Goal: Task Accomplishment & Management: Use online tool/utility

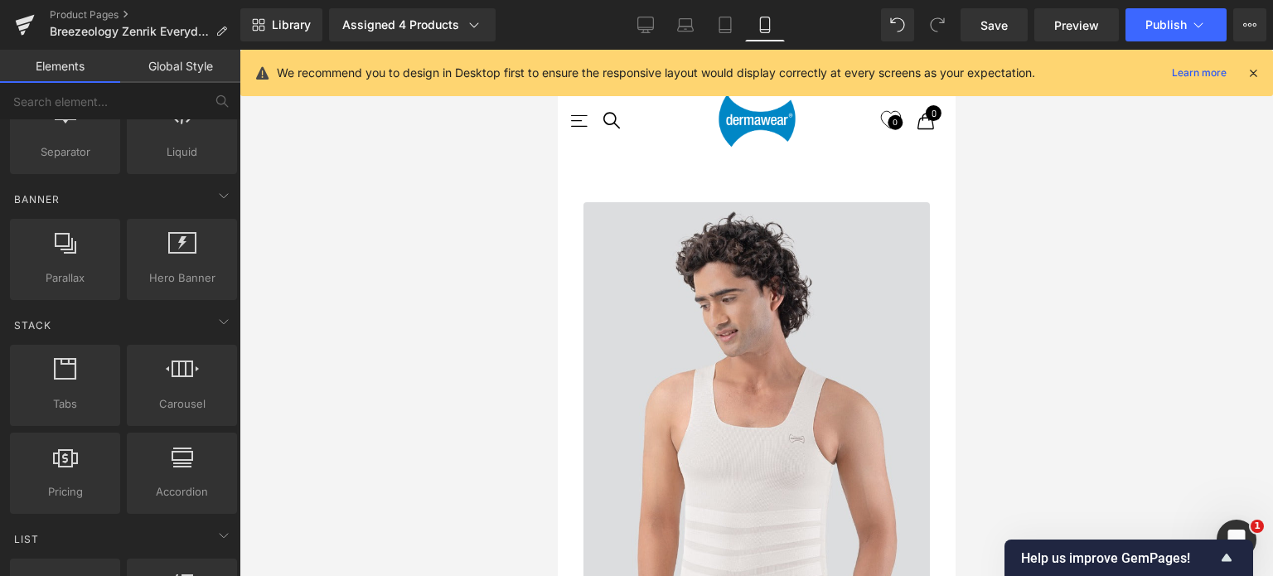
scroll to position [4522, 0]
click at [639, 29] on icon at bounding box center [645, 25] width 17 height 17
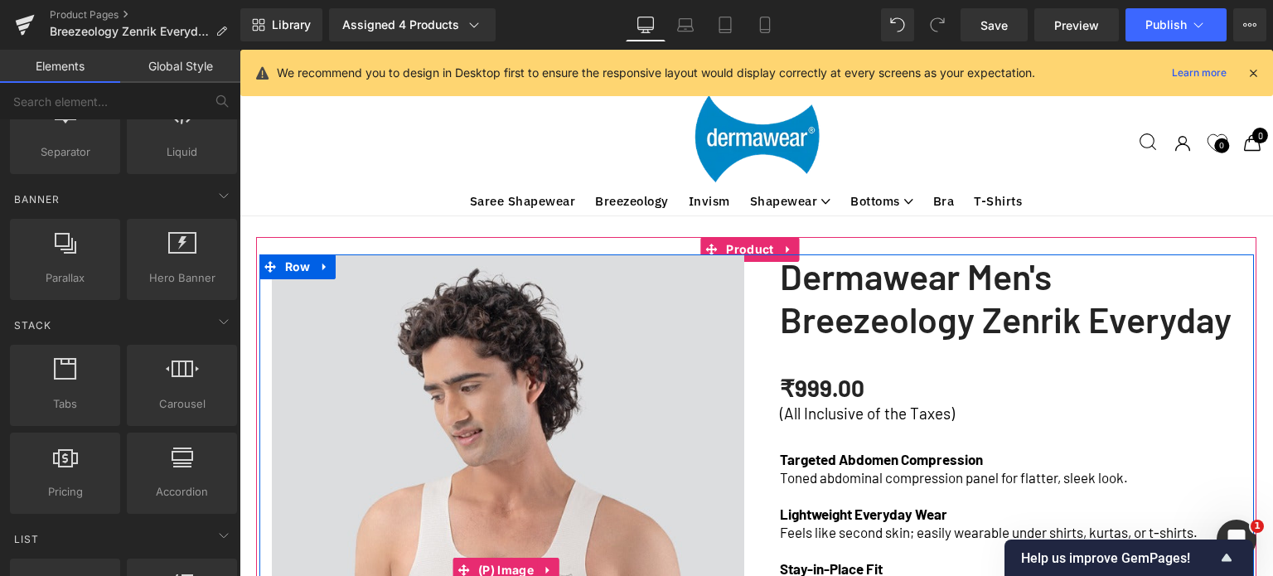
scroll to position [83, 0]
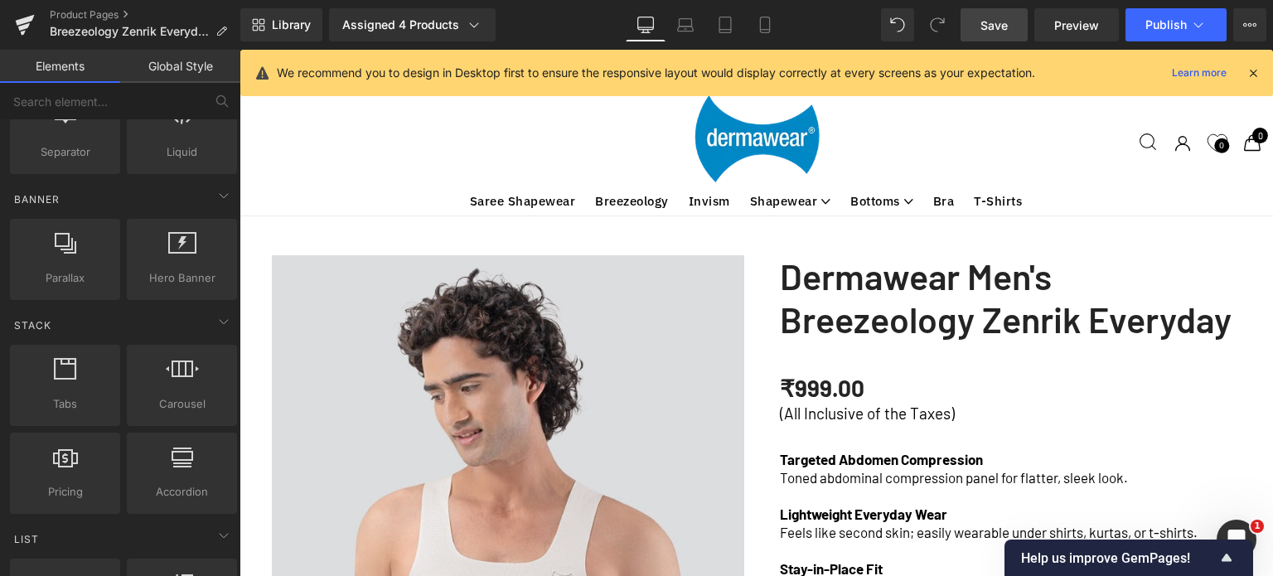
click at [1004, 29] on span "Save" at bounding box center [994, 25] width 27 height 17
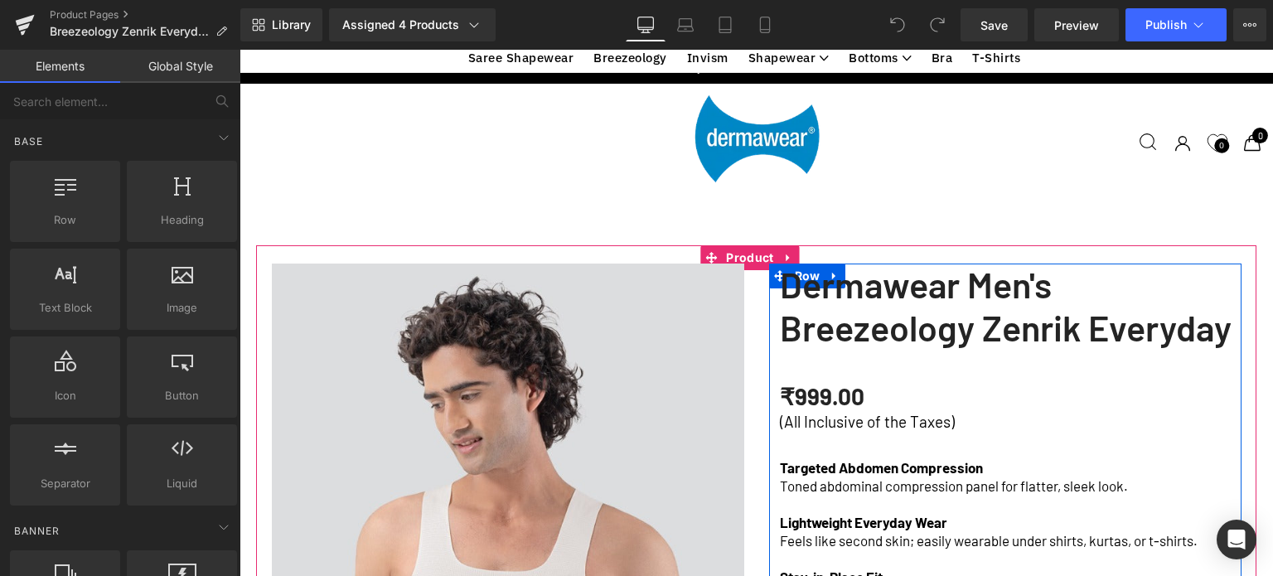
scroll to position [1078, 0]
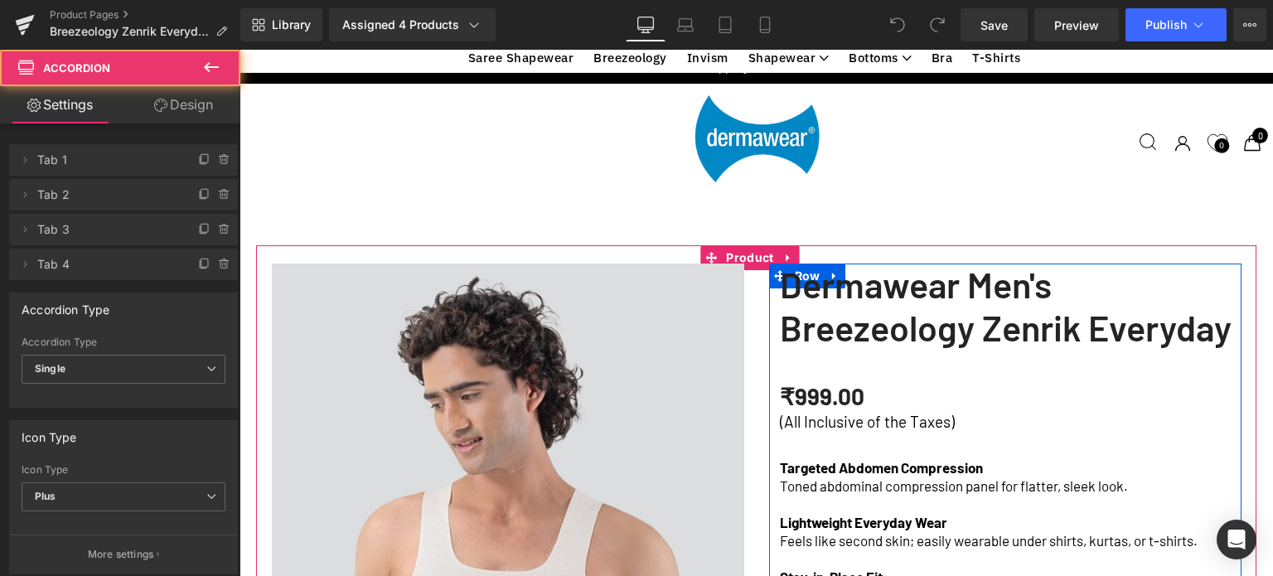
scroll to position [7, 8]
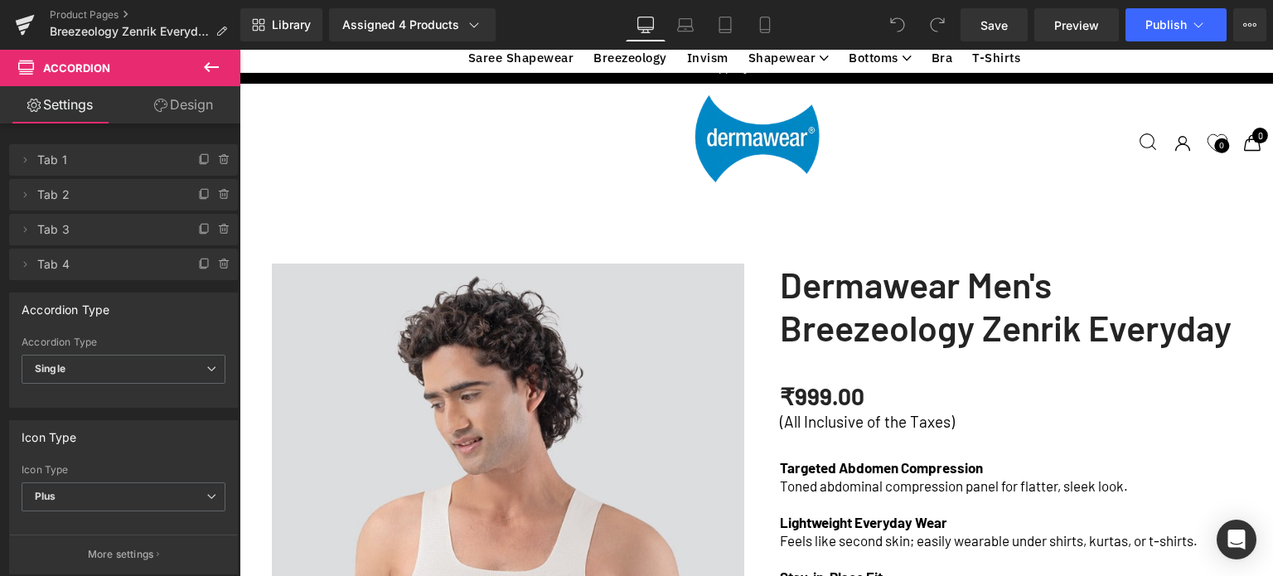
scroll to position [912, 0]
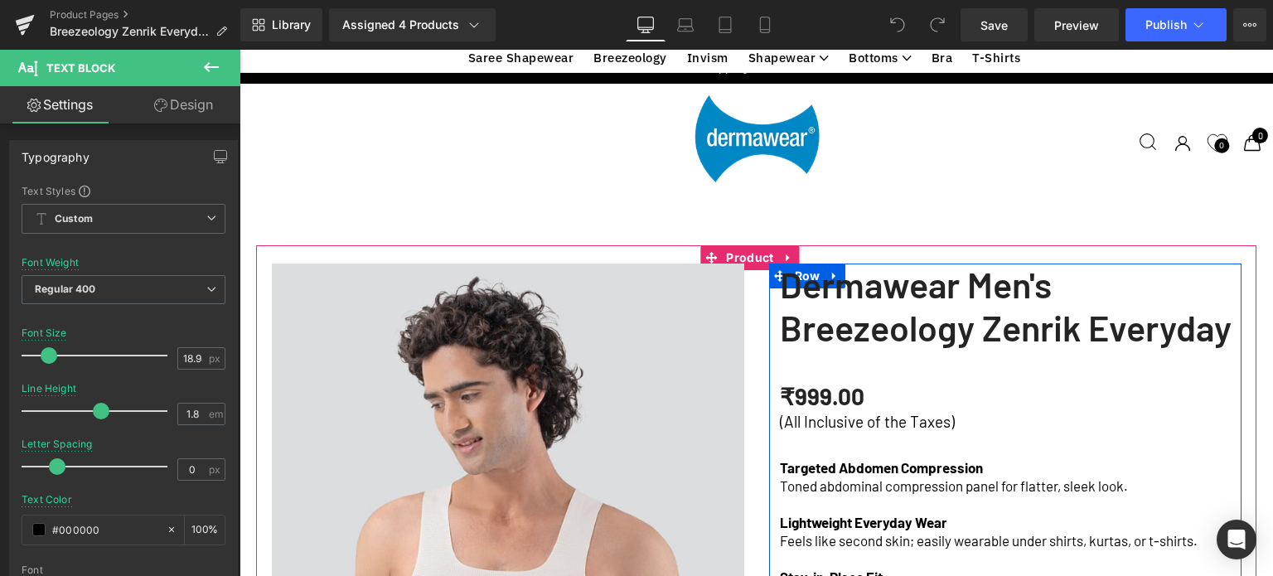
drag, startPoint x: 789, startPoint y: 390, endPoint x: 813, endPoint y: 388, distance: 24.2
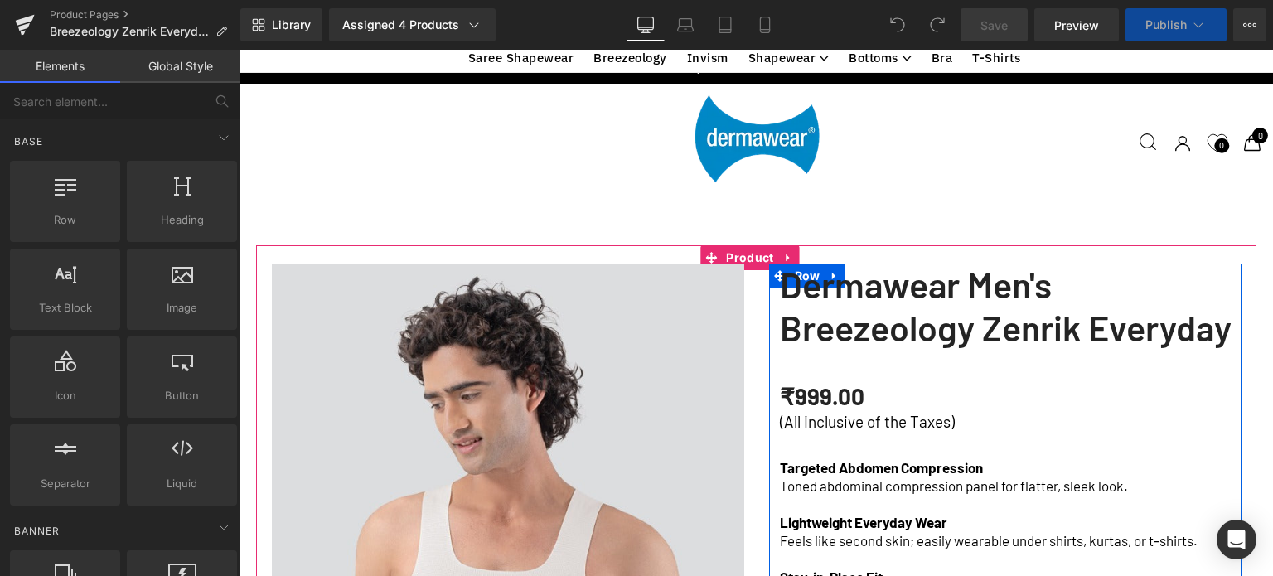
scroll to position [363, 0]
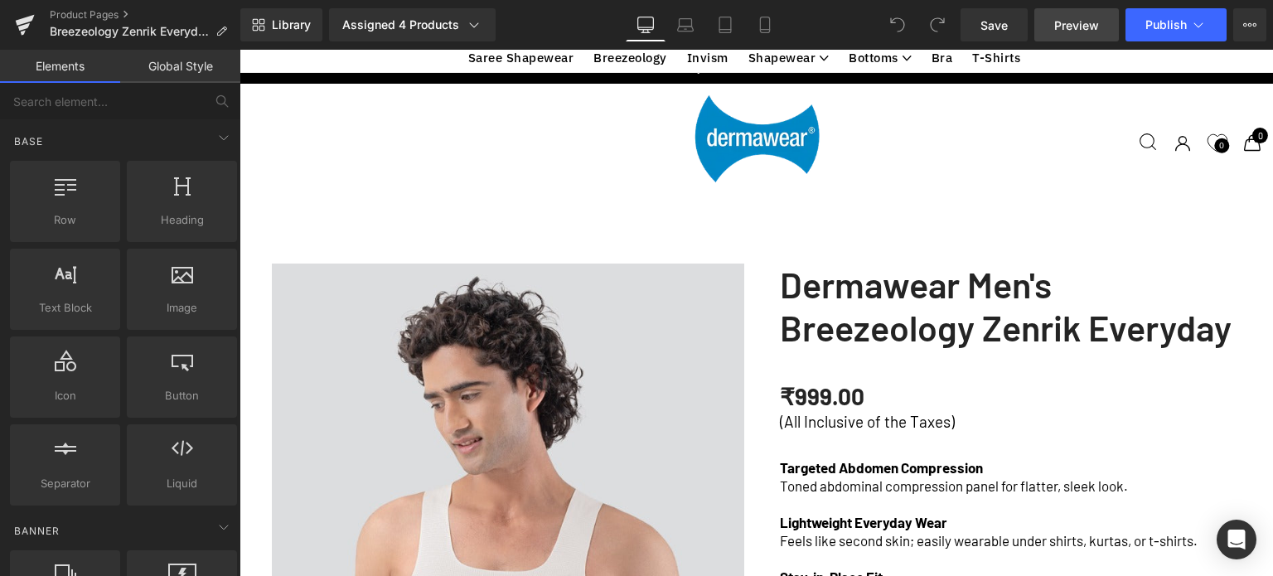
click at [1083, 28] on span "Preview" at bounding box center [1076, 25] width 45 height 17
click at [772, 27] on icon at bounding box center [765, 25] width 17 height 17
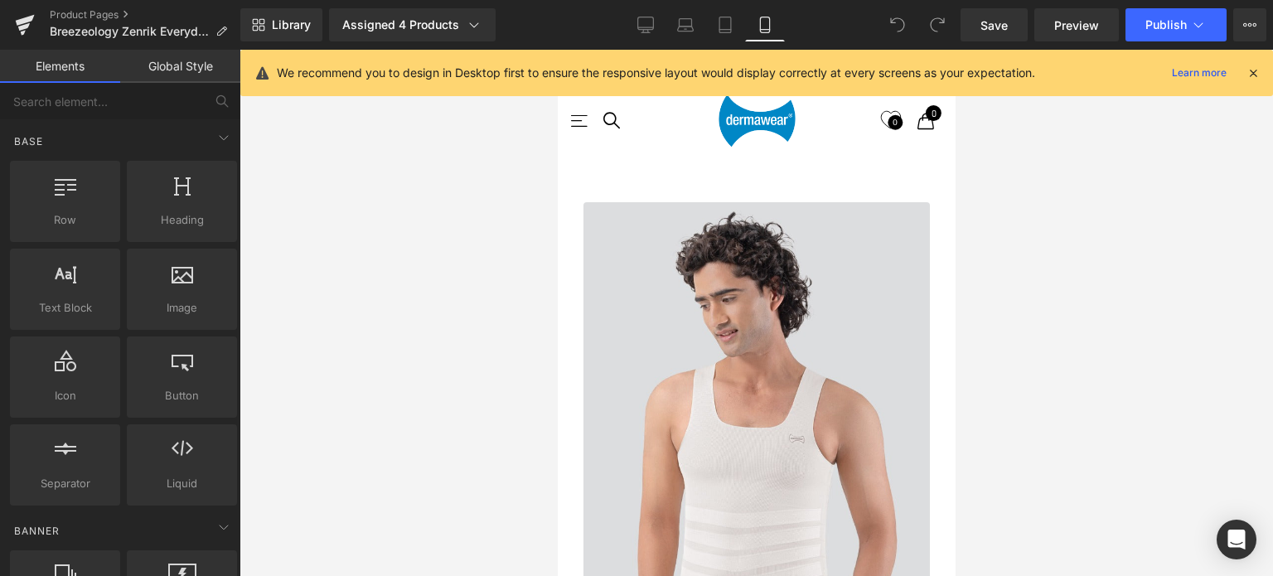
scroll to position [2021, 0]
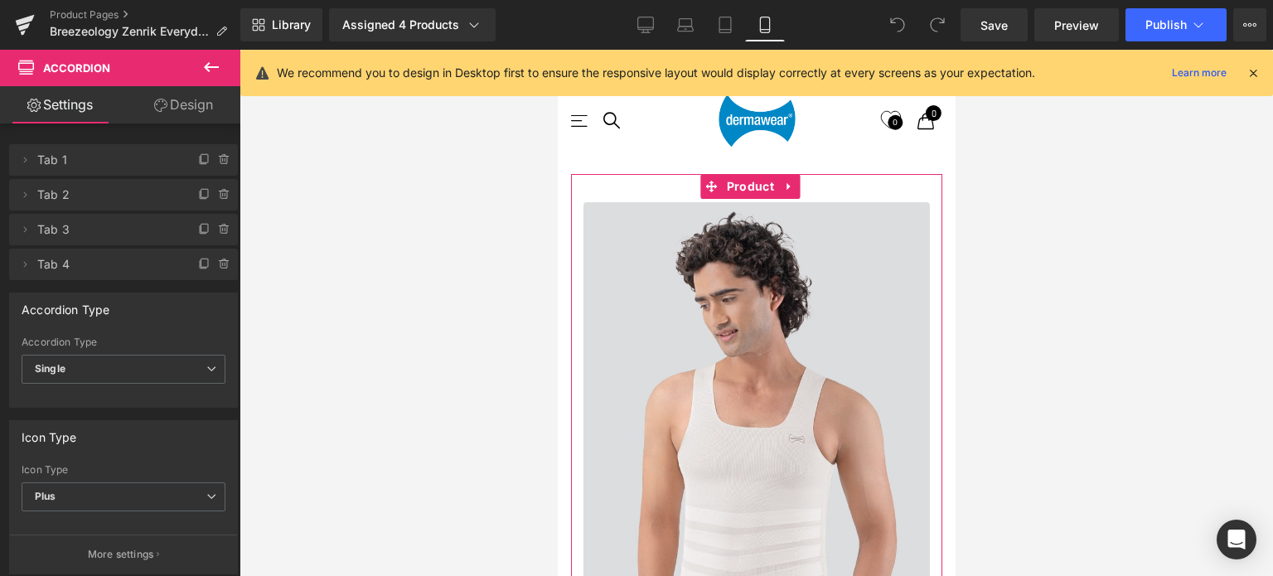
scroll to position [2518, 0]
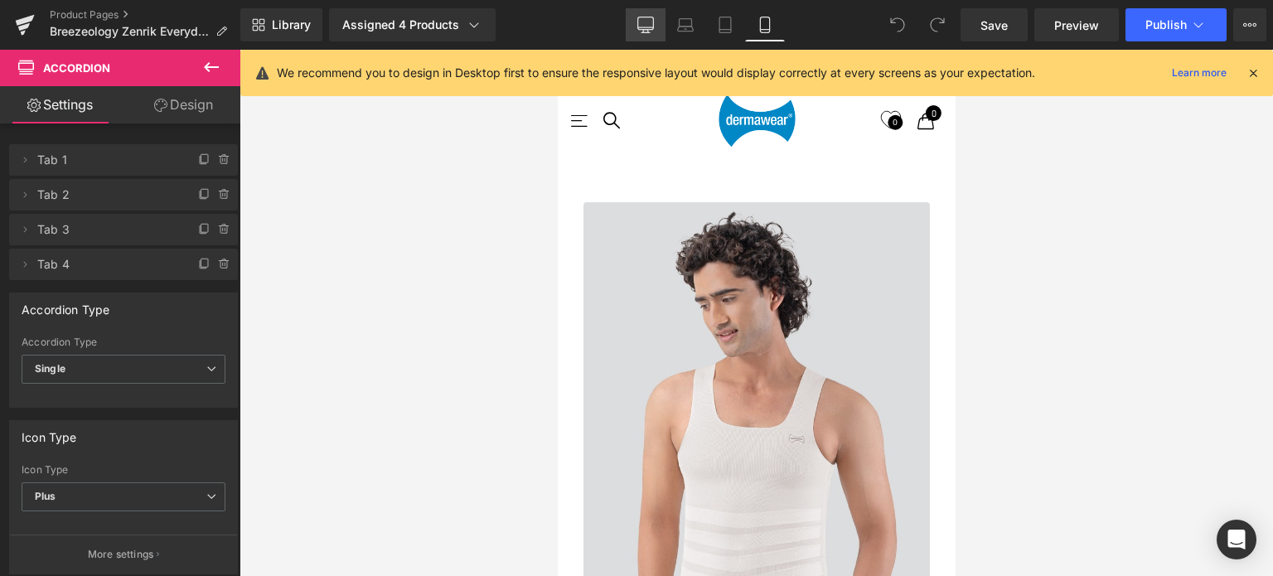
click at [652, 23] on icon at bounding box center [645, 25] width 17 height 17
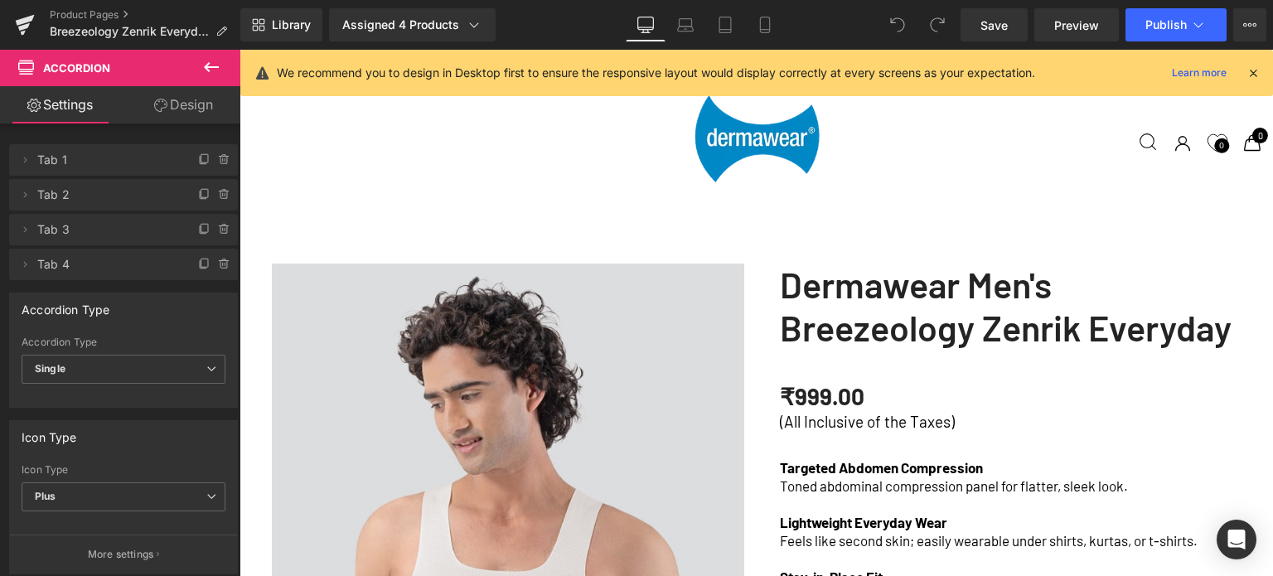
scroll to position [1333, 0]
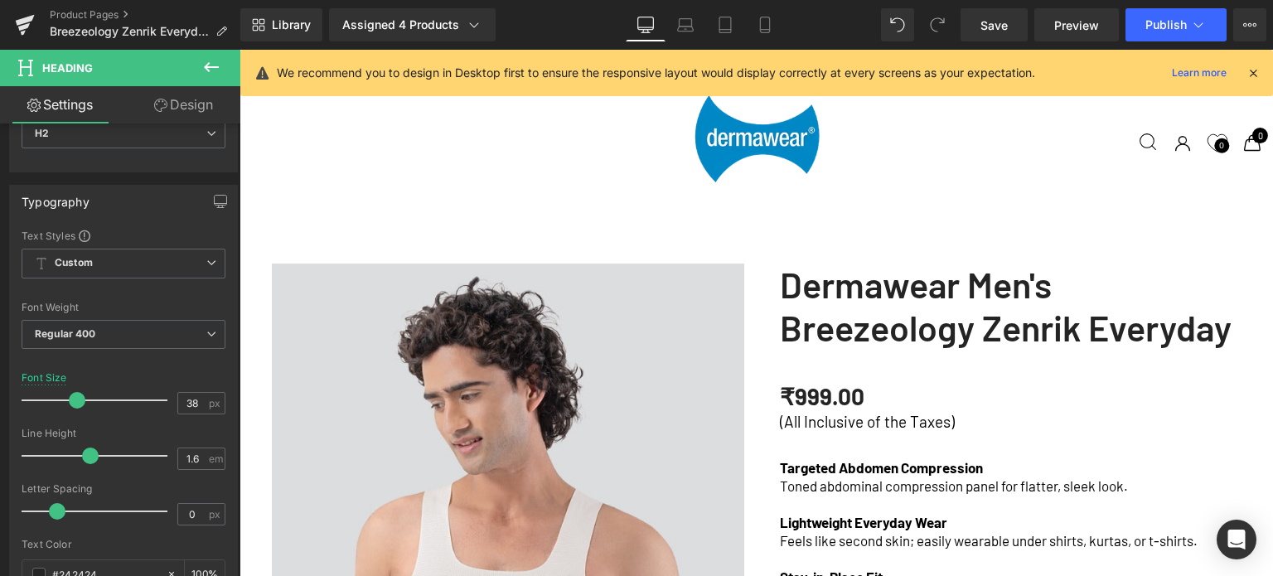
scroll to position [1747, 0]
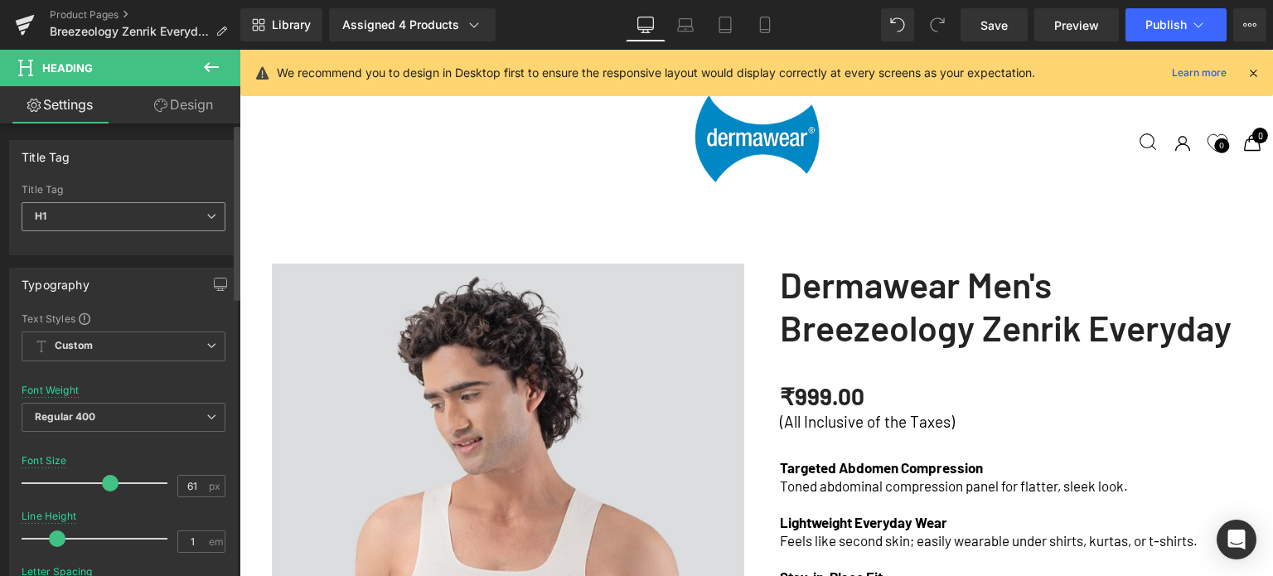
click at [94, 215] on span "H1" at bounding box center [124, 216] width 204 height 29
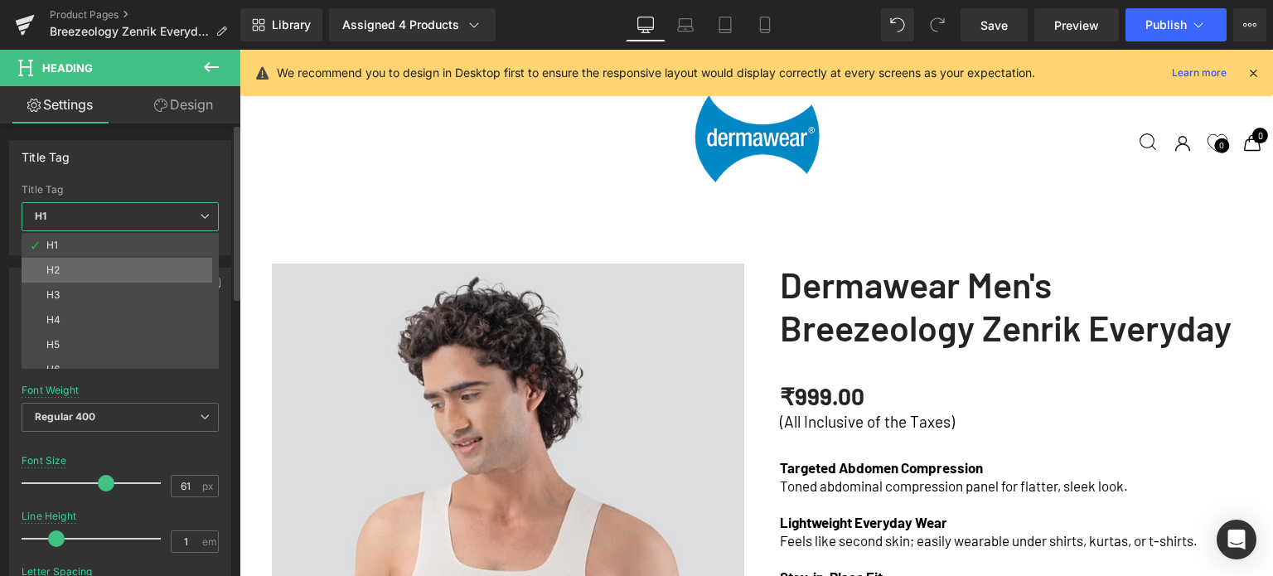
click at [56, 271] on div "H2" at bounding box center [52, 270] width 13 height 12
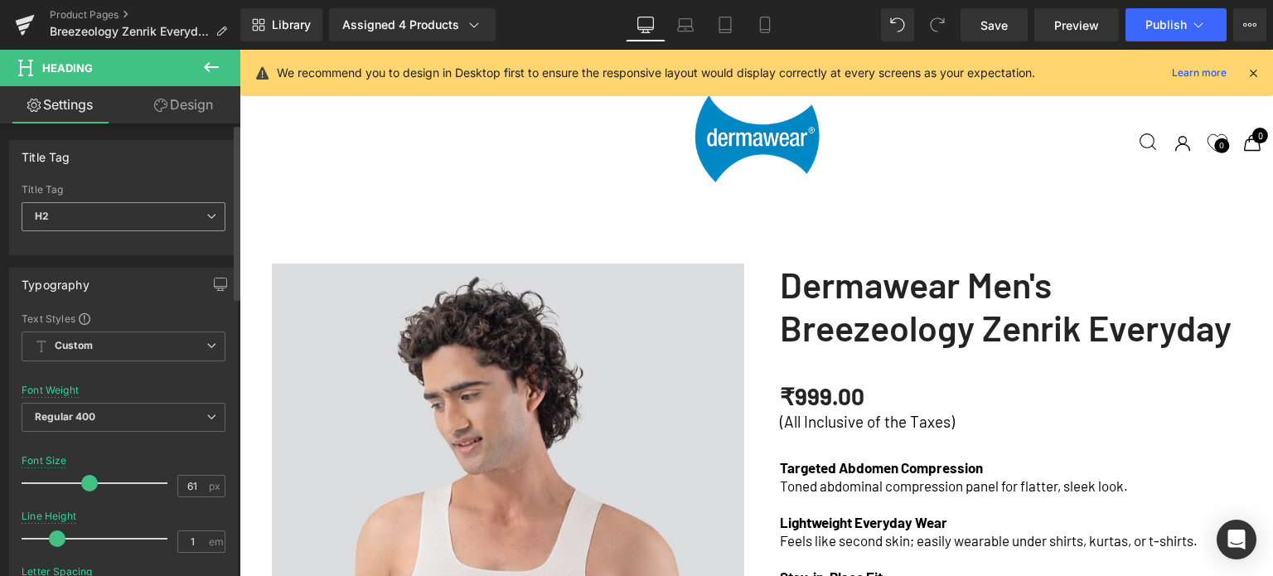
scroll to position [7, 8]
drag, startPoint x: 196, startPoint y: 487, endPoint x: 154, endPoint y: 481, distance: 41.8
click at [154, 481] on div "Font Size 61 px" at bounding box center [124, 483] width 204 height 56
type input "30"
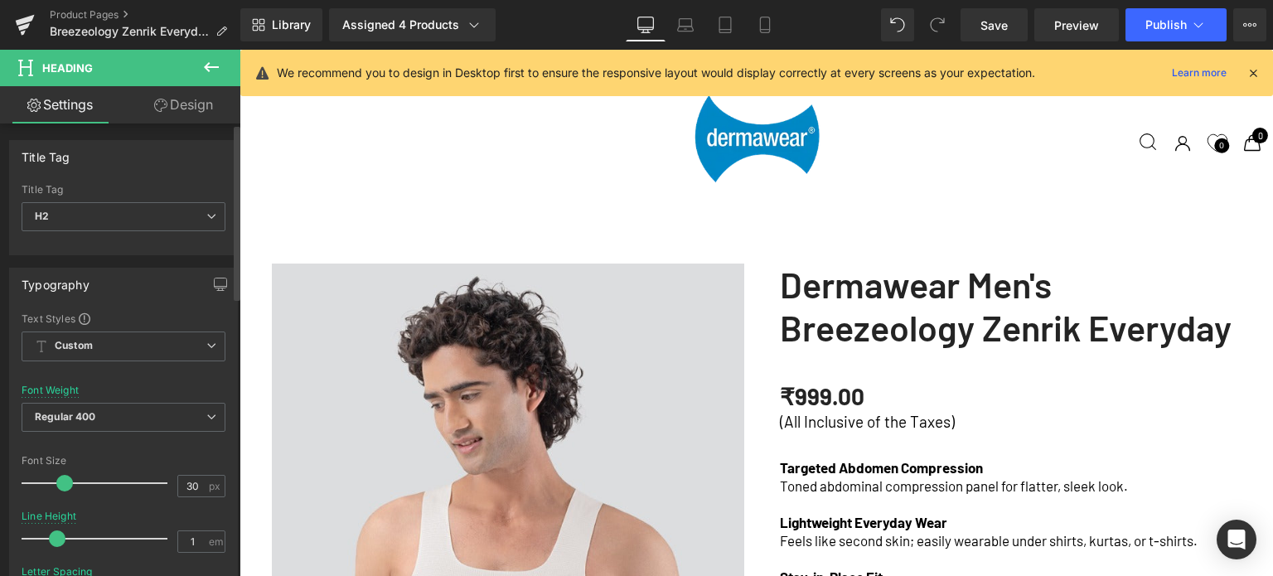
scroll to position [0, 0]
click at [222, 384] on div "Text Styles Custom Custom Setup Global Style Custom Setup Global Style Thin 100…" at bounding box center [123, 568] width 227 height 512
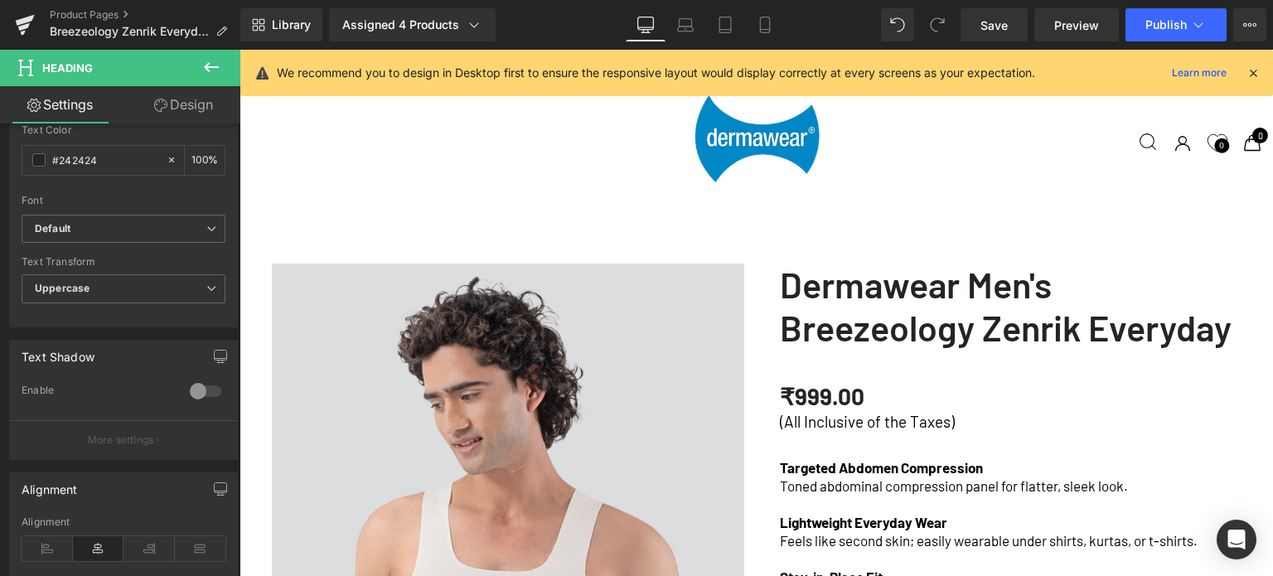
scroll to position [1664, 0]
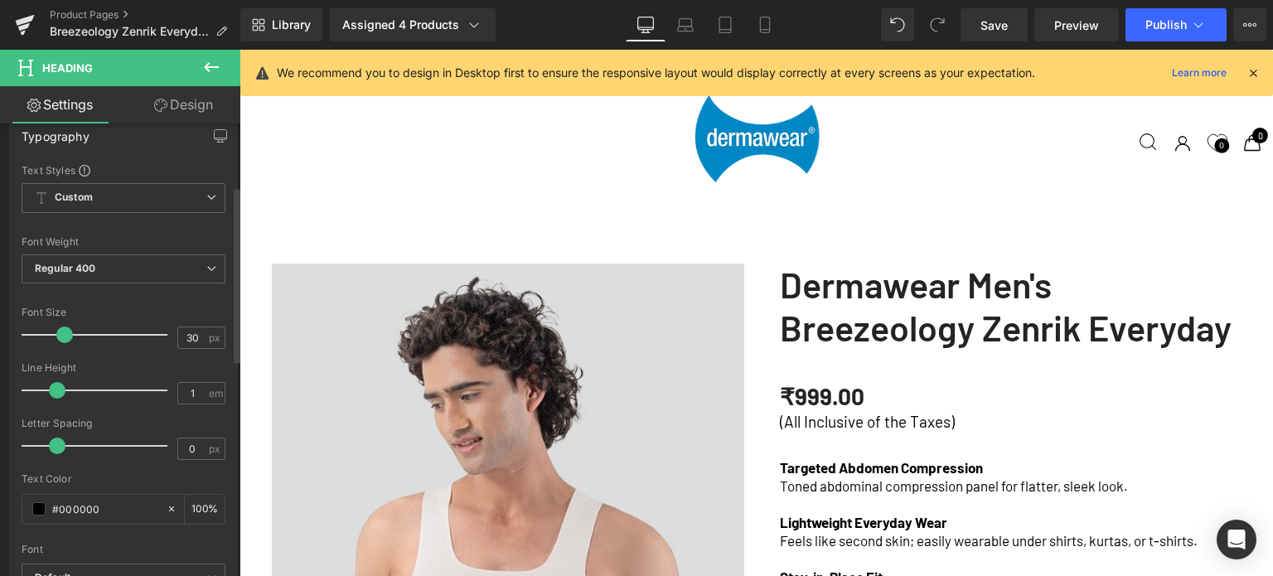
scroll to position [166, 0]
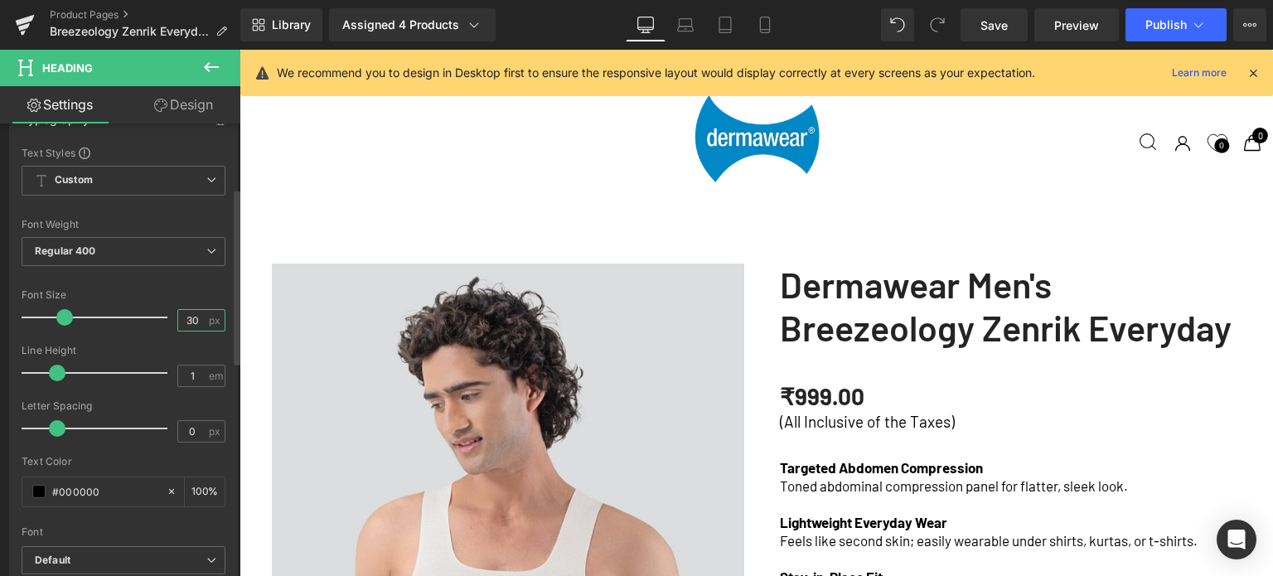
click at [194, 317] on input "30" at bounding box center [192, 320] width 29 height 21
type input "38"
click at [214, 282] on div at bounding box center [124, 279] width 204 height 11
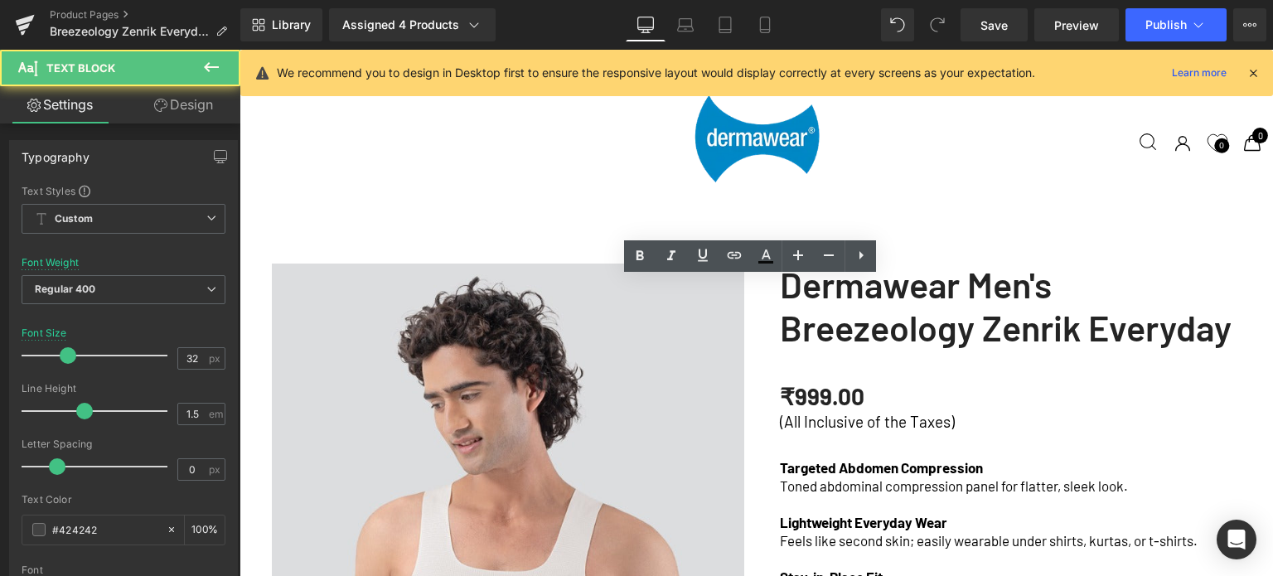
drag, startPoint x: 942, startPoint y: 303, endPoint x: 608, endPoint y: 306, distance: 334.9
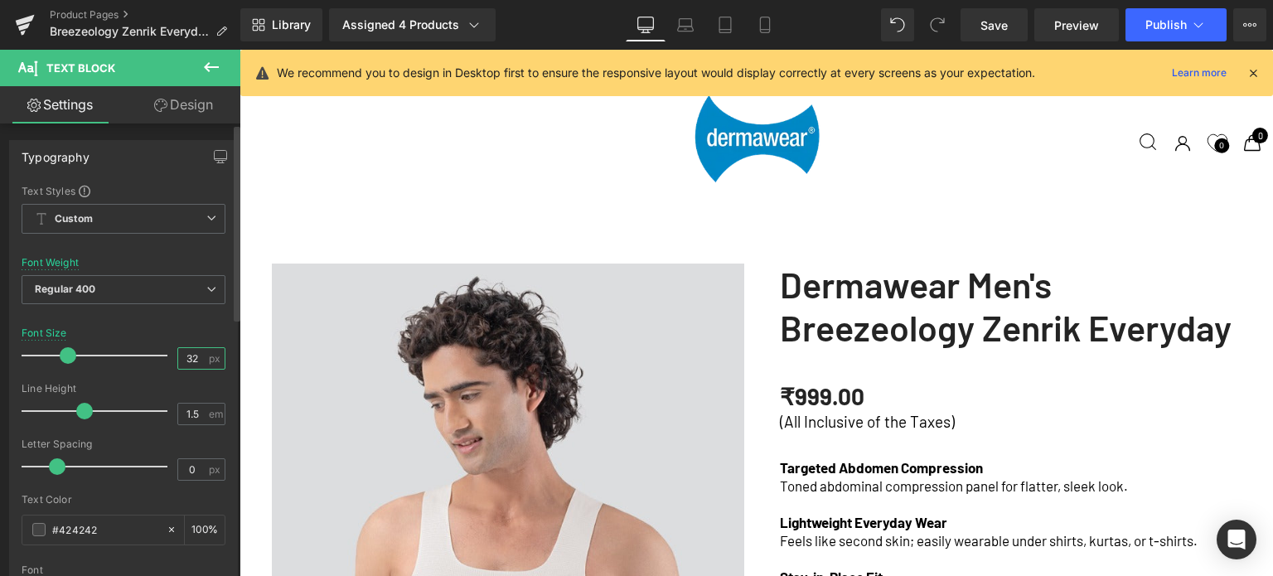
click at [197, 354] on input "32" at bounding box center [192, 358] width 29 height 21
type input "38"
click at [193, 327] on div "Font Size 38 px" at bounding box center [124, 355] width 204 height 56
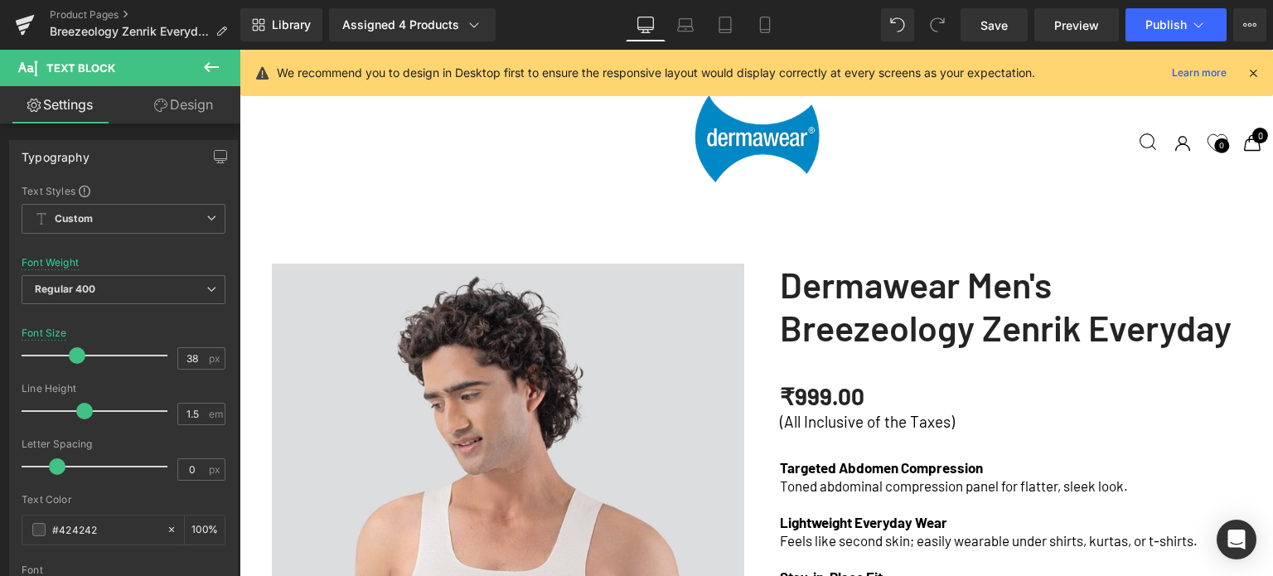
drag, startPoint x: 684, startPoint y: 308, endPoint x: 719, endPoint y: 308, distance: 35.6
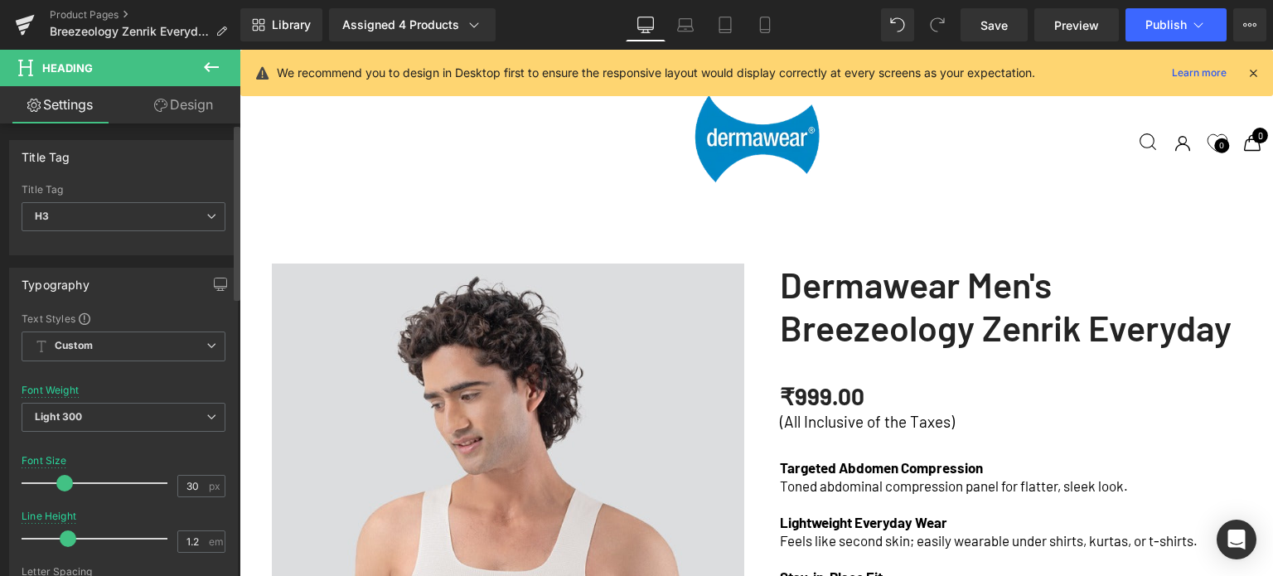
scroll to position [5203, 1021]
click at [99, 216] on span "H3" at bounding box center [124, 216] width 204 height 29
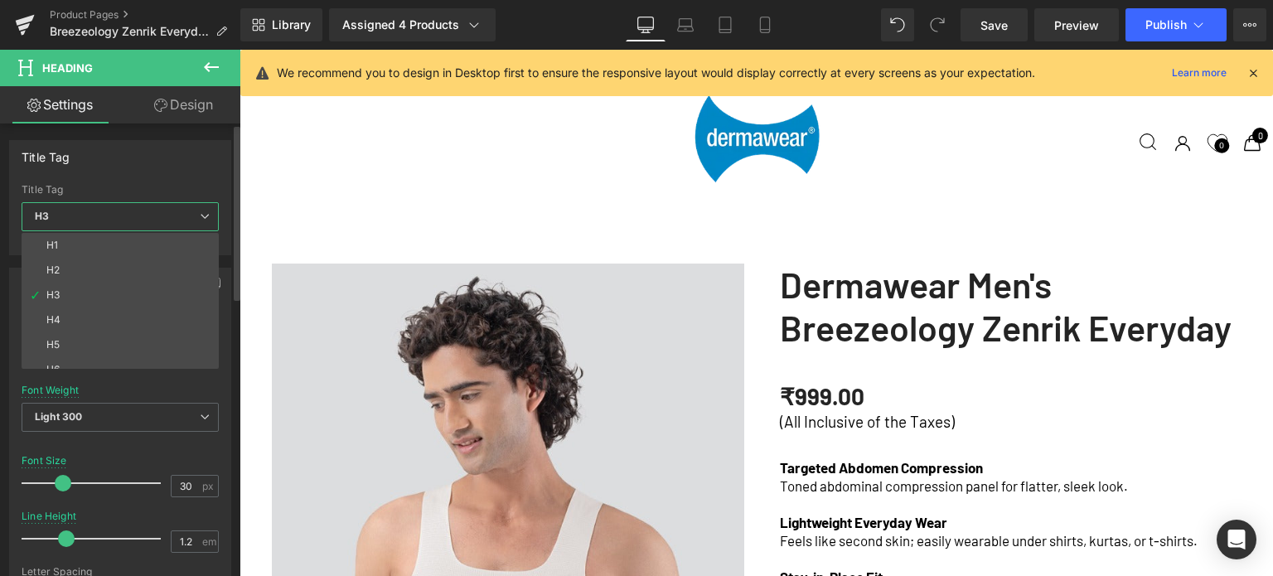
click at [53, 278] on li "H2" at bounding box center [124, 270] width 205 height 25
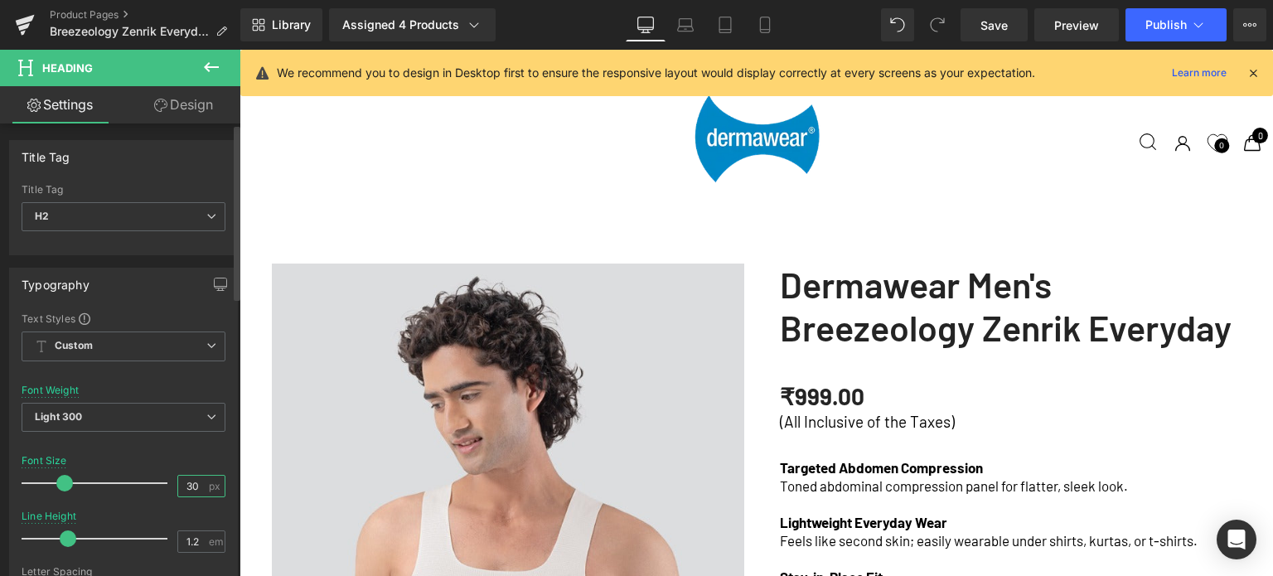
click at [192, 483] on input "30" at bounding box center [192, 486] width 29 height 21
type input "38"
click at [96, 418] on span "Light 300" at bounding box center [124, 417] width 204 height 29
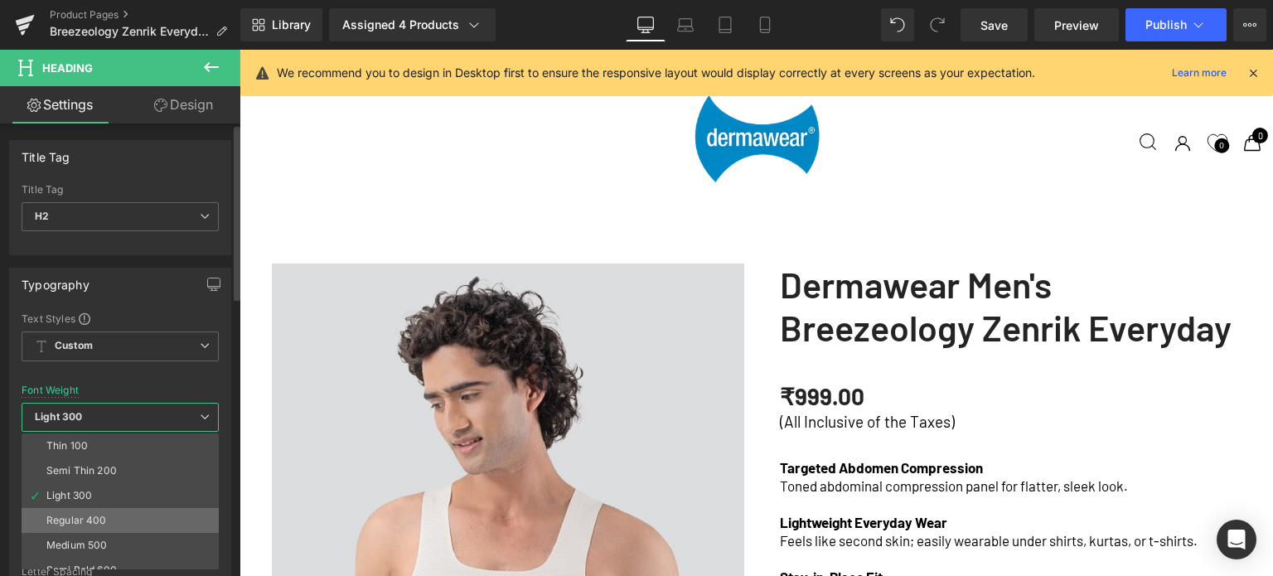
click at [83, 525] on li "Regular 400" at bounding box center [124, 520] width 205 height 25
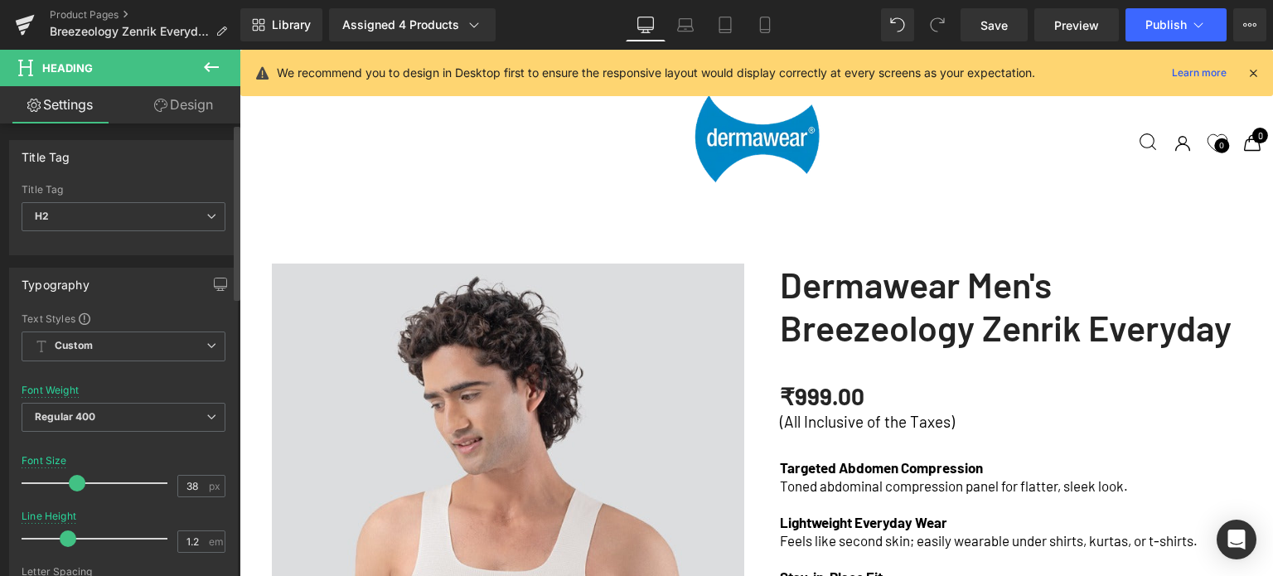
click at [126, 380] on div "Font Default Work Sans Jost Helvetica Default Default Work Sans Jost Helvetica …" at bounding box center [124, 512] width 204 height 400
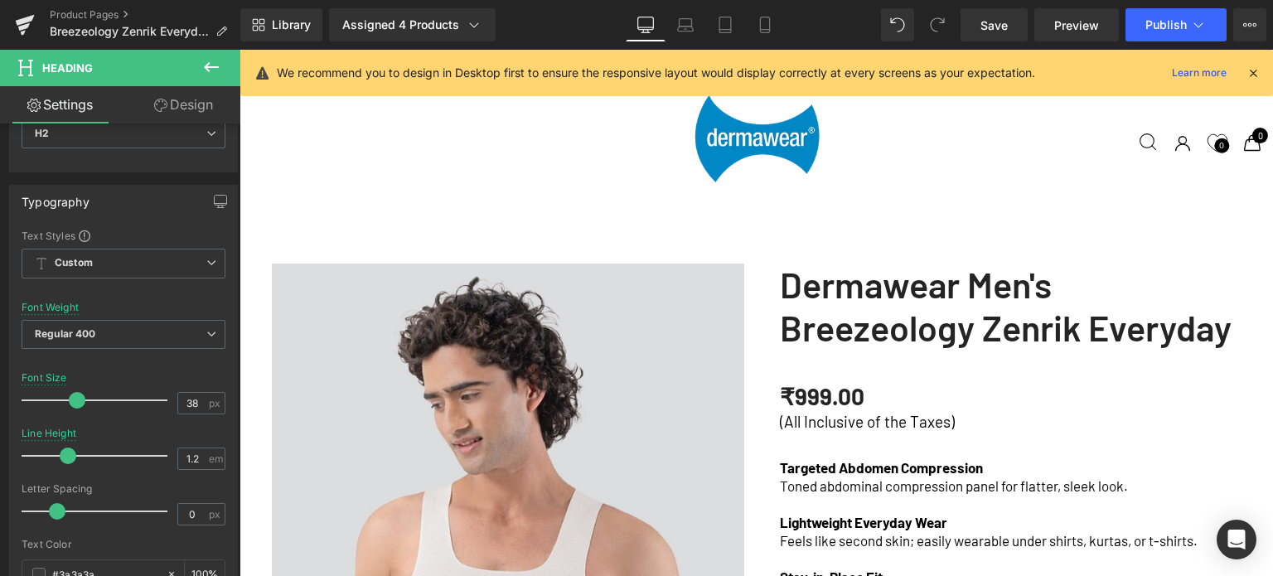
scroll to position [995, 0]
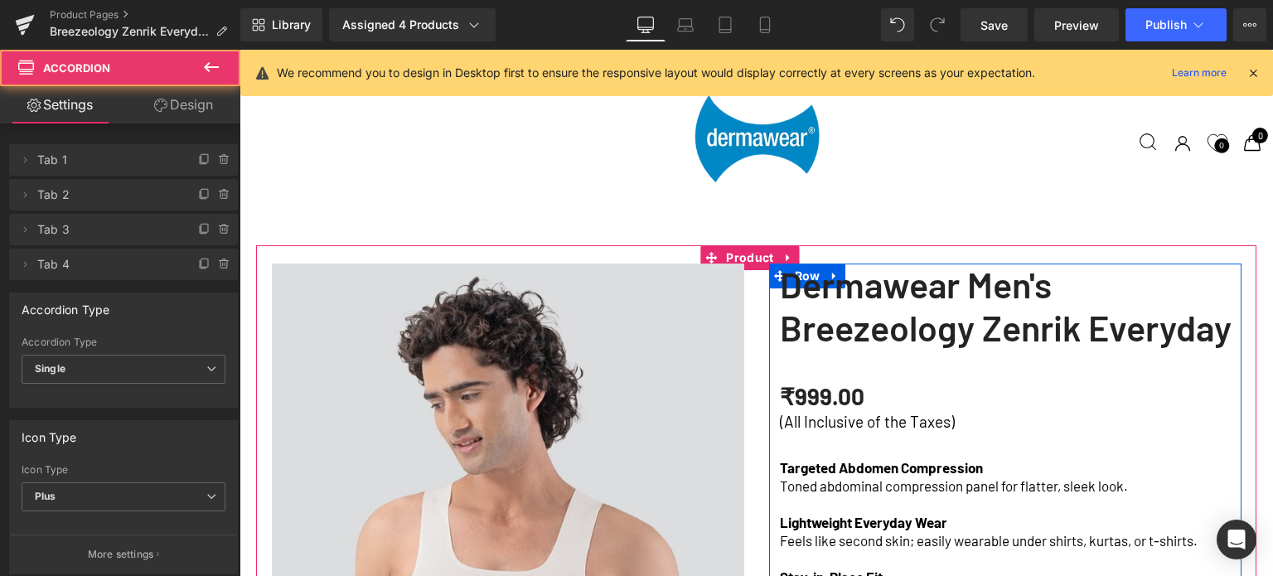
scroll to position [5296, 1021]
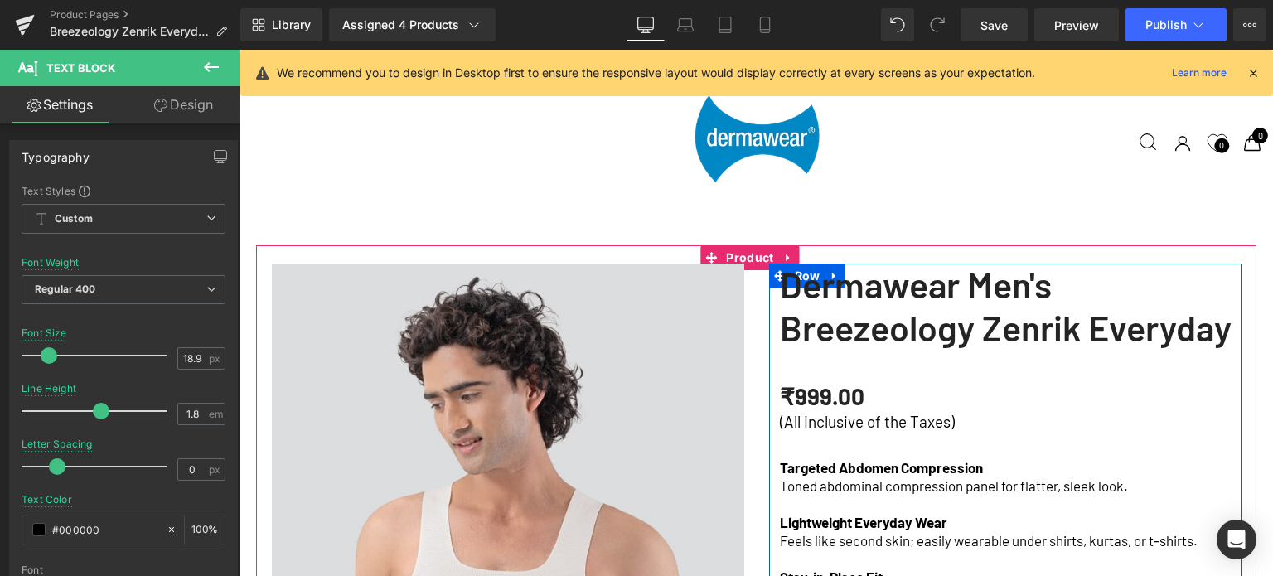
drag, startPoint x: 786, startPoint y: 300, endPoint x: 809, endPoint y: 298, distance: 23.3
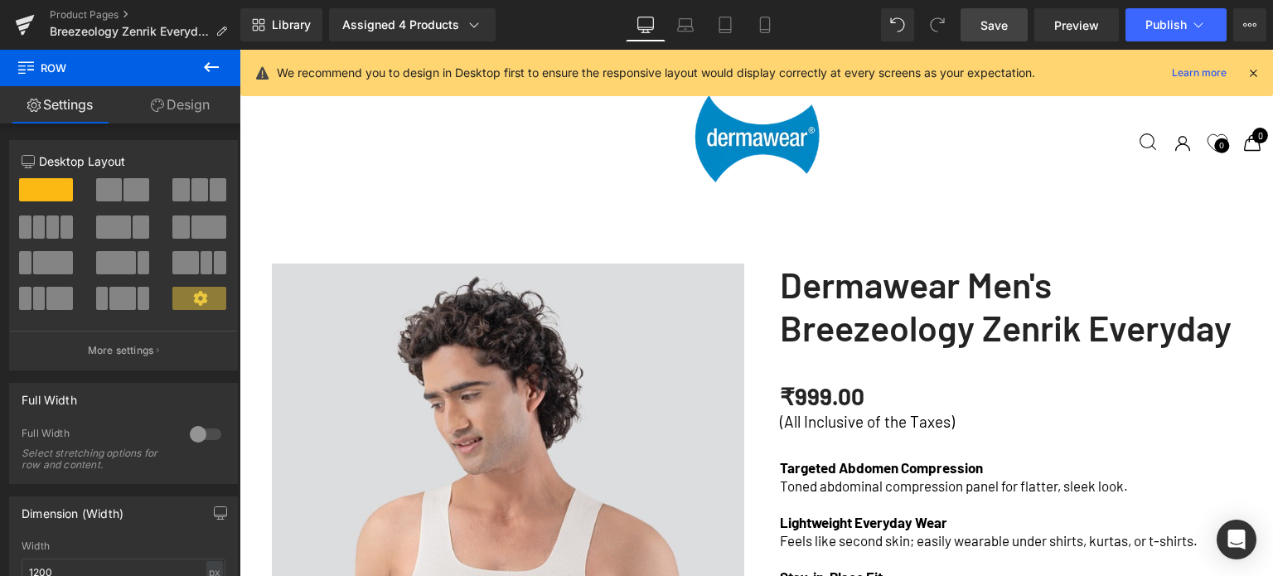
click at [1005, 29] on span "Save" at bounding box center [994, 25] width 27 height 17
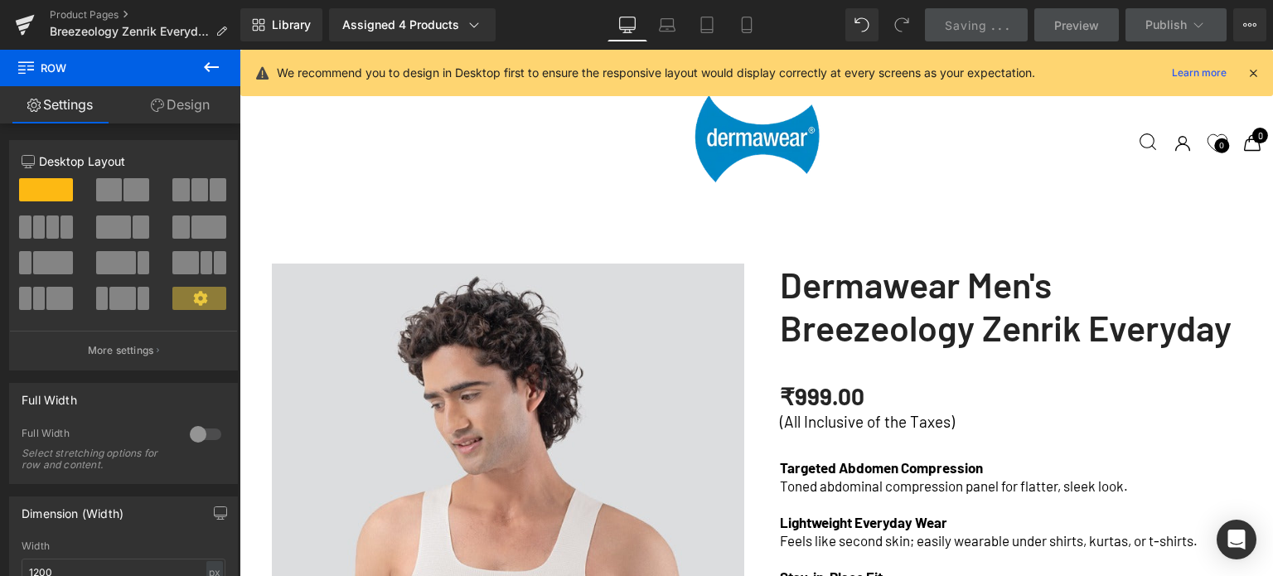
scroll to position [2072, 0]
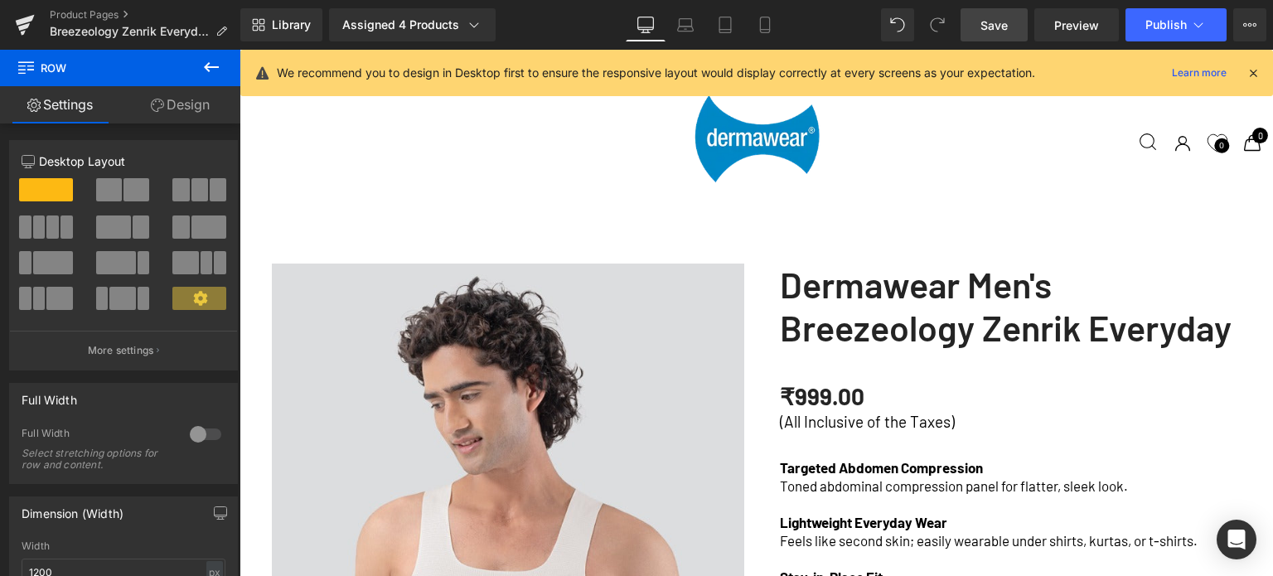
click at [1258, 77] on icon at bounding box center [1253, 72] width 15 height 15
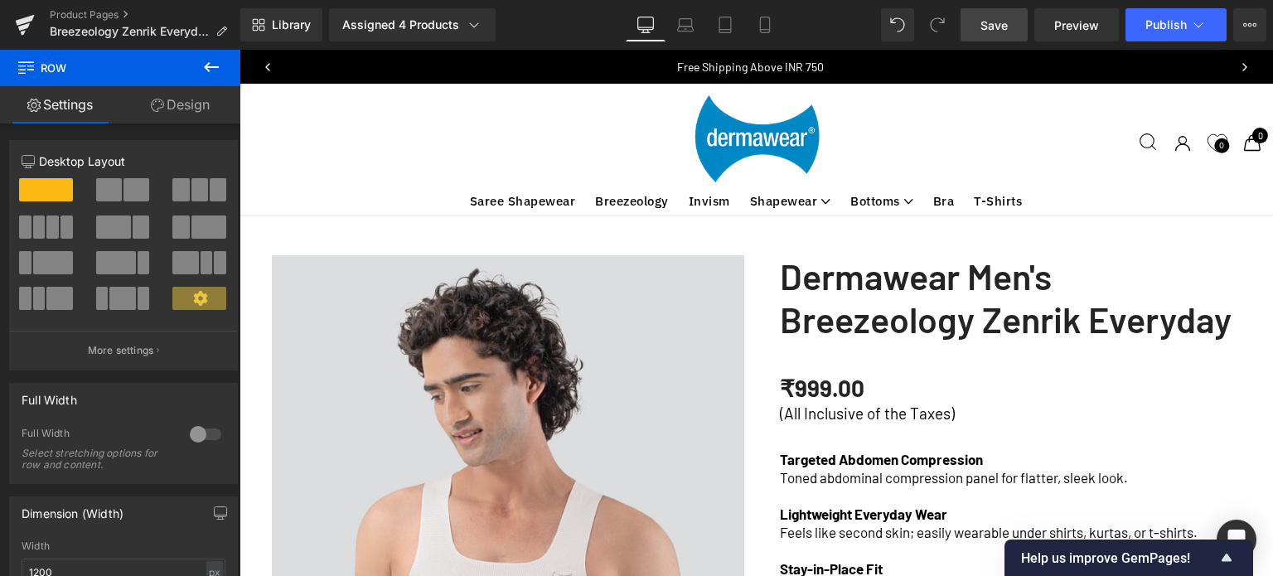
scroll to position [8, 8]
